Goal: Transaction & Acquisition: Purchase product/service

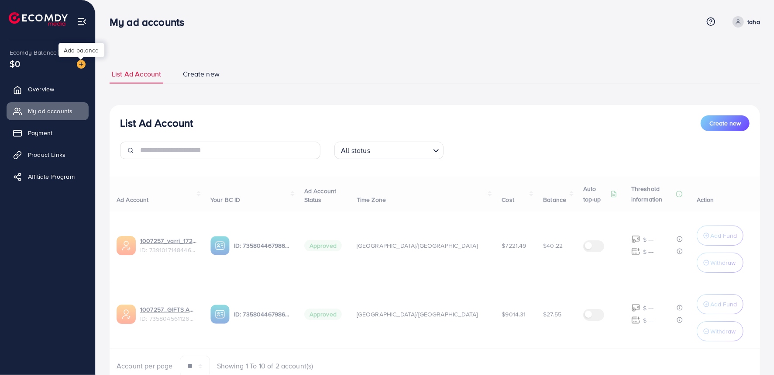
click at [77, 66] on img at bounding box center [81, 64] width 9 height 9
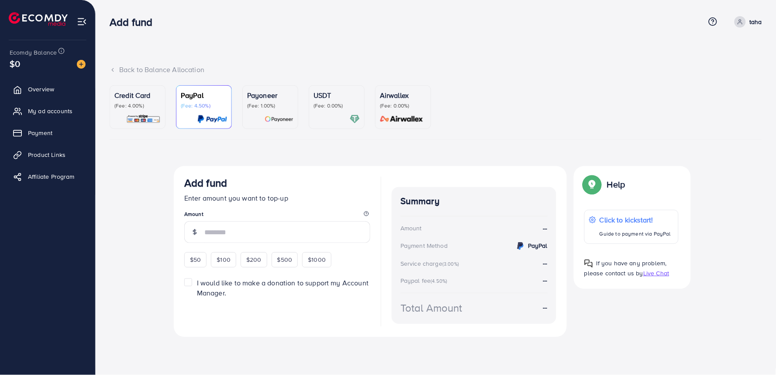
click at [254, 113] on div "Payoneer (Fee: 1.00%)" at bounding box center [270, 107] width 46 height 34
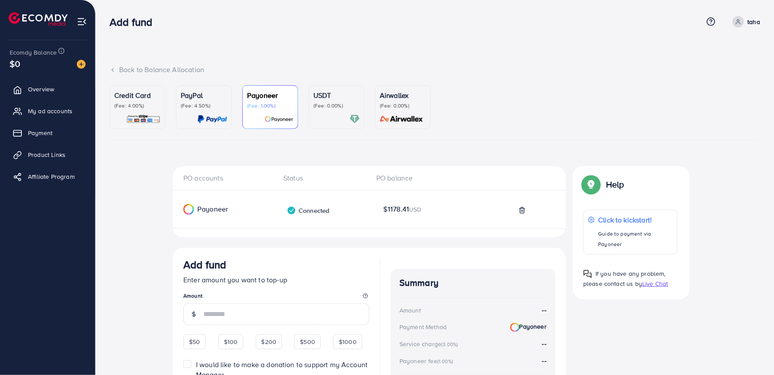
click at [226, 110] on div "PayPal (Fee: 4.50%)" at bounding box center [204, 107] width 46 height 34
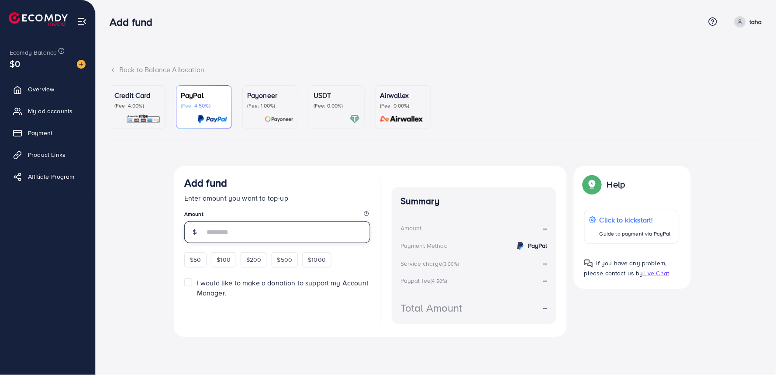
click at [248, 229] on input "number" at bounding box center [287, 232] width 166 height 22
click at [248, 231] on input "number" at bounding box center [287, 232] width 166 height 22
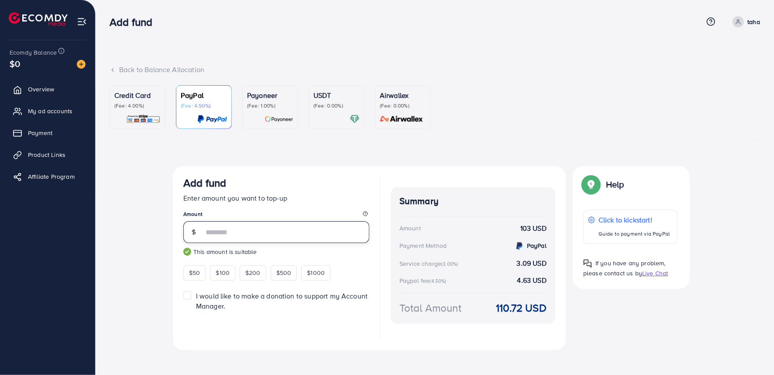
type input "***"
